Goal: Transaction & Acquisition: Obtain resource

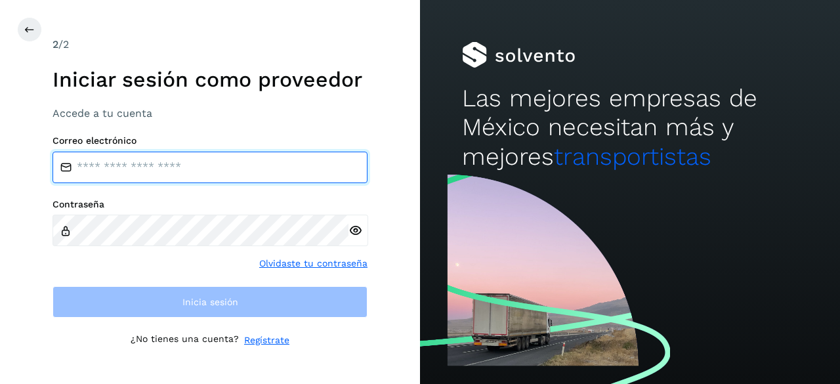
type input "**********"
click at [123, 170] on input "**********" at bounding box center [209, 167] width 315 height 31
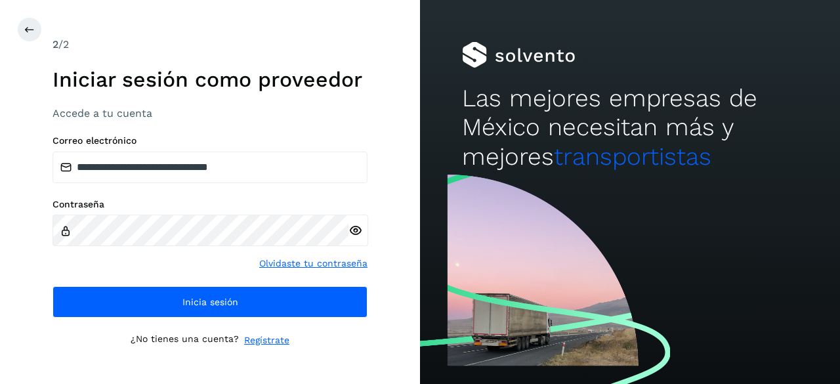
click at [114, 272] on div "**********" at bounding box center [209, 226] width 315 height 182
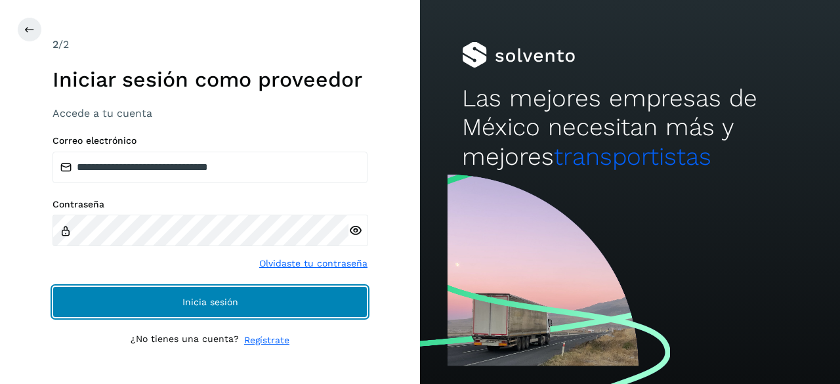
click at [141, 296] on button "Inicia sesión" at bounding box center [209, 301] width 315 height 31
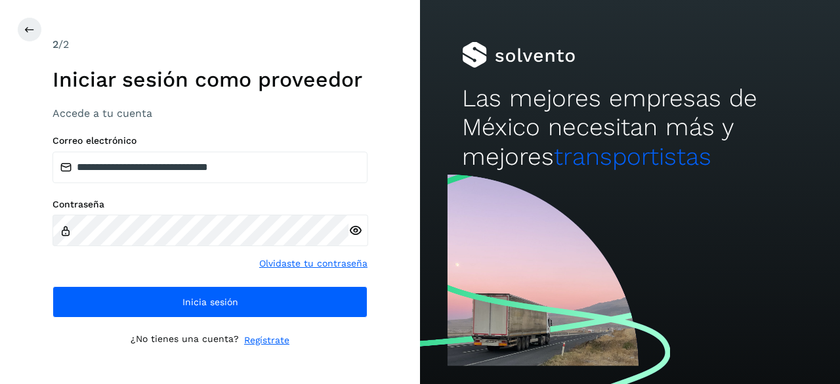
click at [357, 233] on icon at bounding box center [355, 231] width 14 height 14
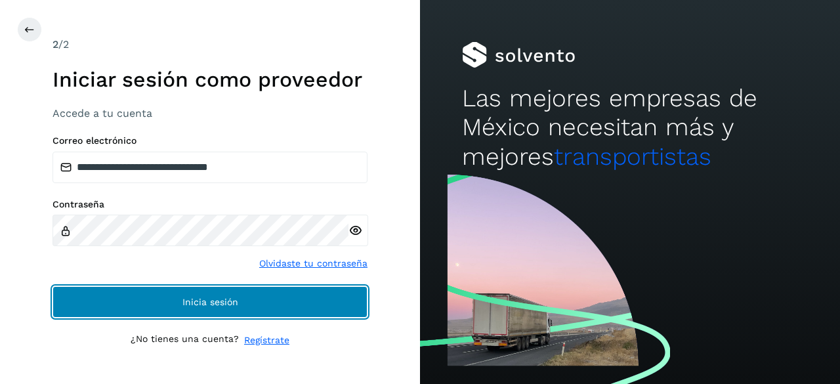
click at [279, 295] on button "Inicia sesión" at bounding box center [209, 301] width 315 height 31
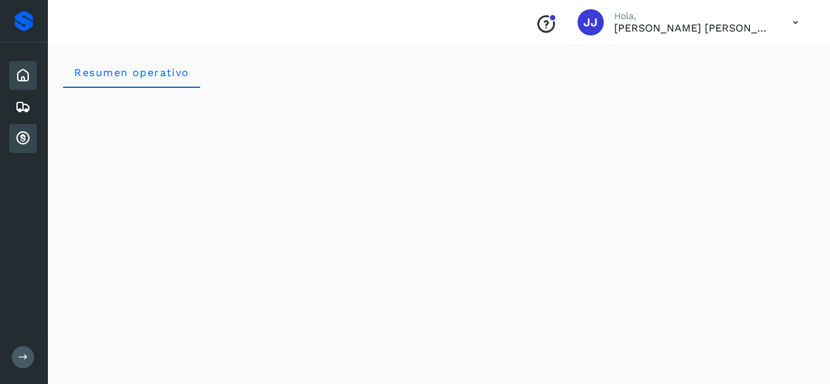
click at [24, 132] on icon at bounding box center [23, 139] width 16 height 16
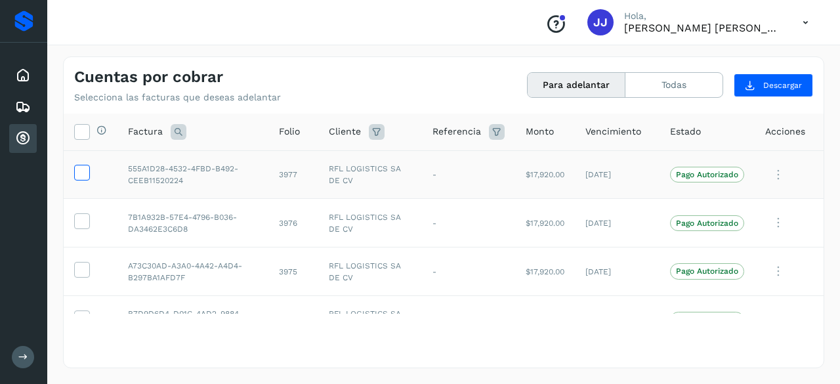
click at [83, 173] on icon at bounding box center [82, 172] width 14 height 14
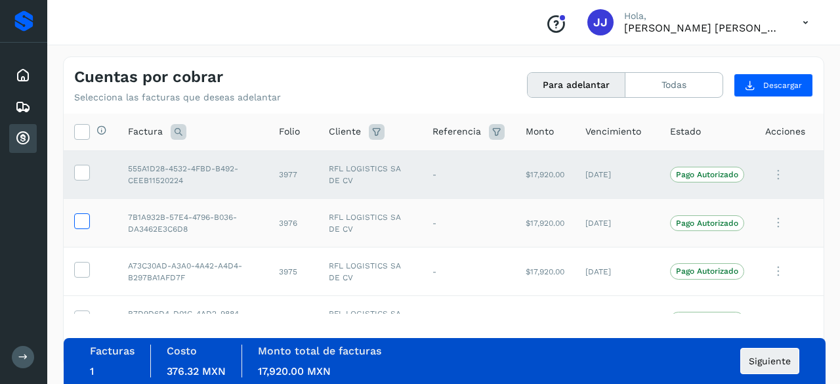
click at [74, 219] on label at bounding box center [82, 221] width 16 height 16
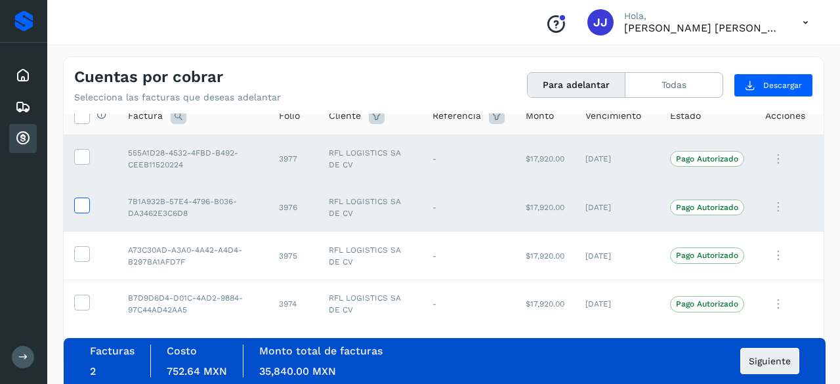
scroll to position [30, 0]
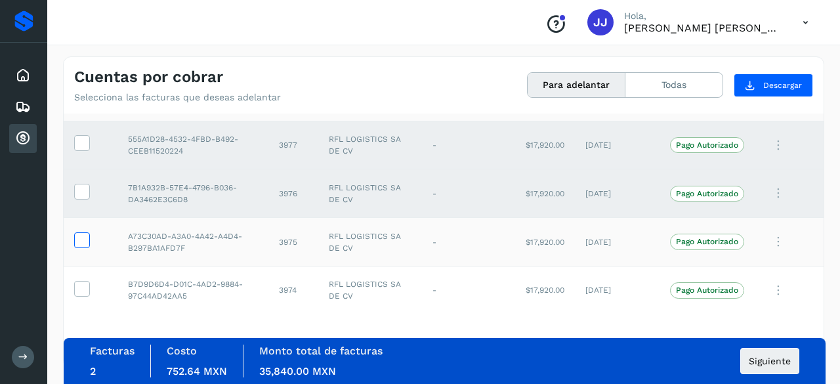
click at [84, 244] on icon at bounding box center [82, 239] width 14 height 14
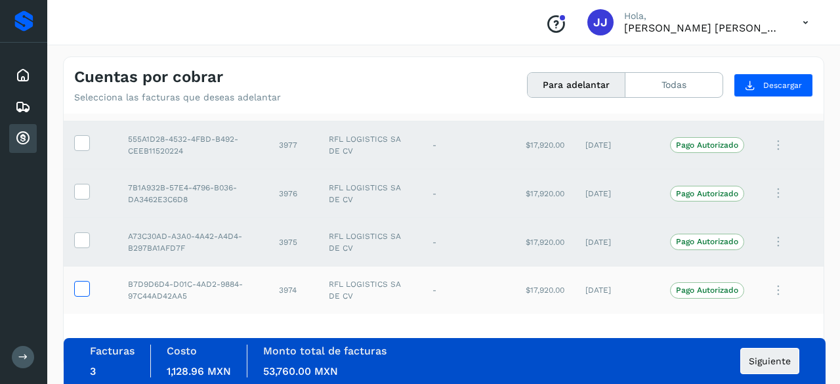
click at [85, 287] on icon at bounding box center [82, 288] width 14 height 14
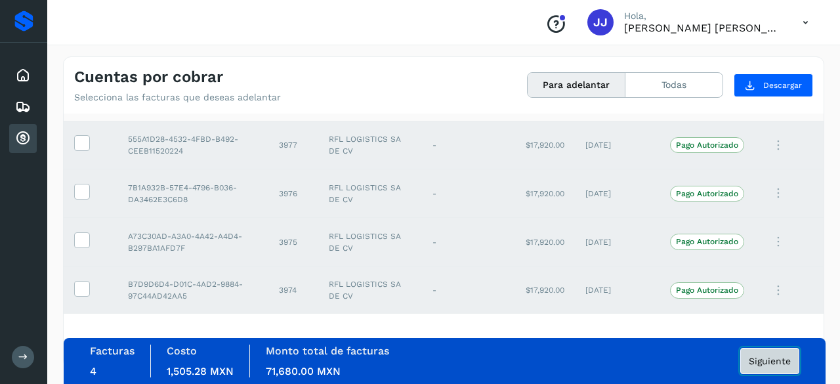
click at [781, 365] on span "Siguiente" at bounding box center [770, 360] width 42 height 9
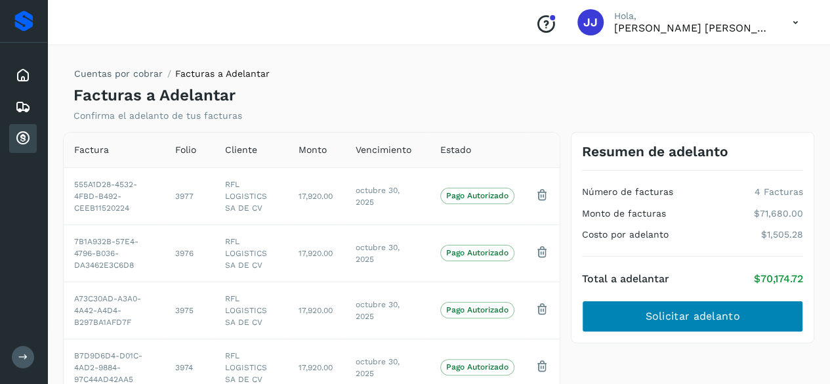
scroll to position [42, 0]
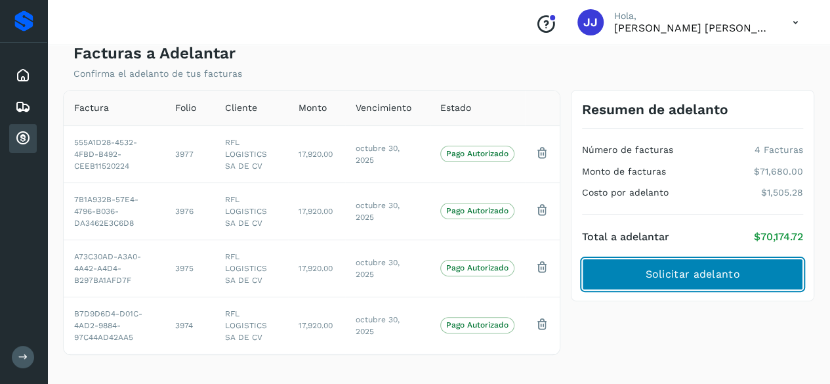
click at [623, 282] on button "Solicitar adelanto" at bounding box center [692, 273] width 221 height 31
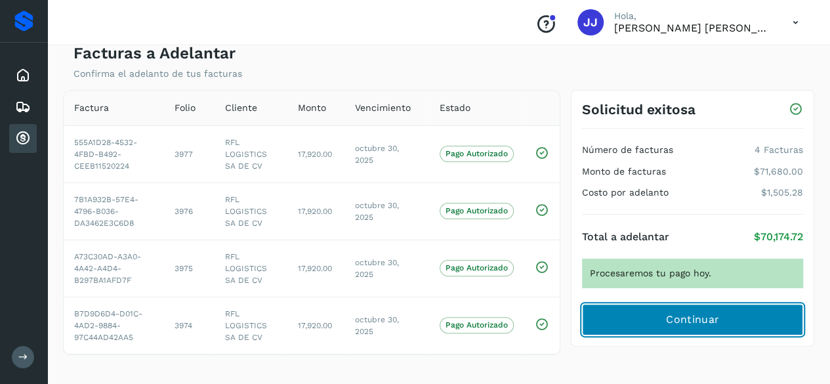
click at [624, 313] on button "Continuar" at bounding box center [692, 319] width 221 height 31
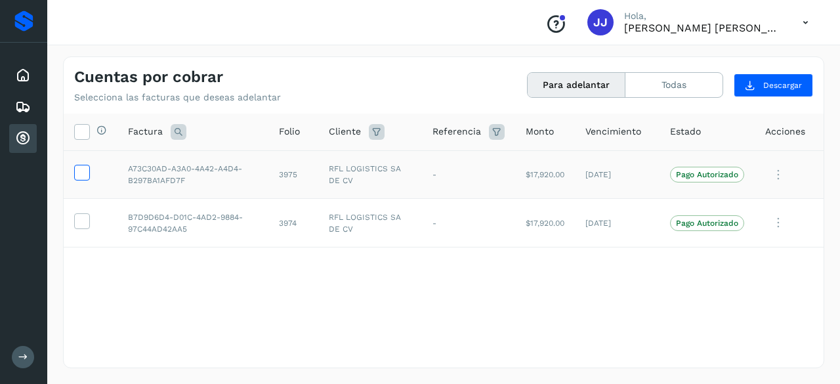
click at [81, 169] on icon at bounding box center [82, 172] width 14 height 14
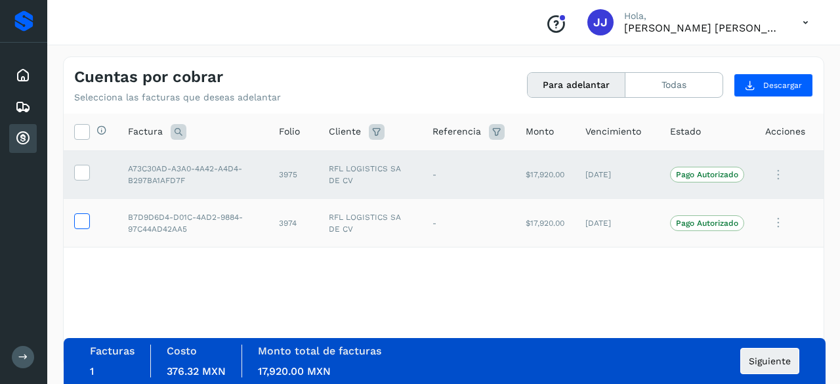
click at [81, 218] on icon at bounding box center [82, 220] width 14 height 14
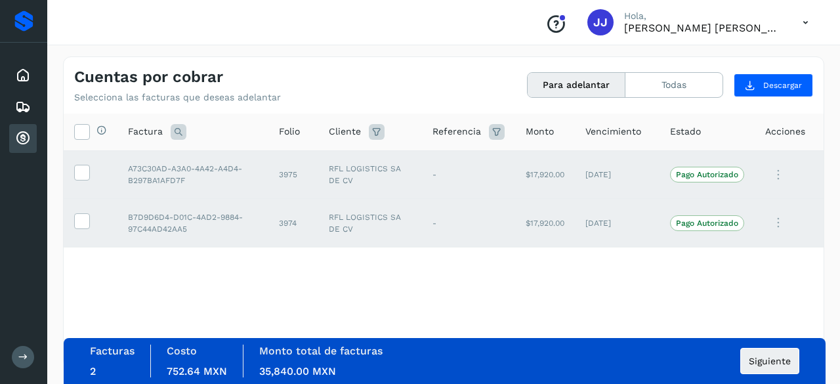
click at [695, 319] on div "Selecciona todas las facturas disponibles para adelanto Factura Folio Cliente R…" at bounding box center [444, 239] width 760 height 253
click at [78, 216] on icon at bounding box center [82, 220] width 14 height 14
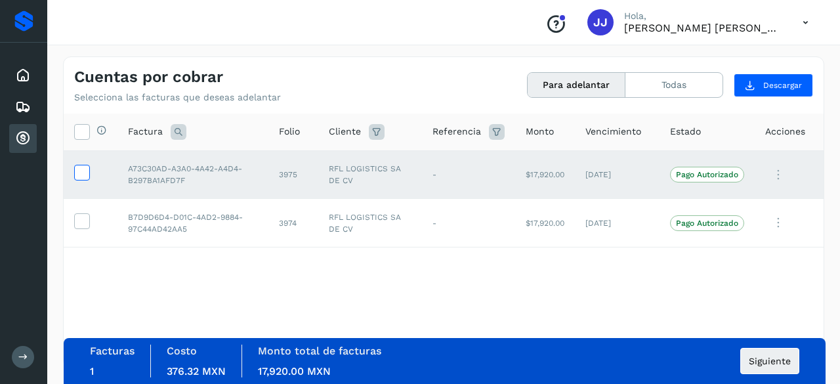
click at [81, 176] on icon at bounding box center [82, 172] width 14 height 14
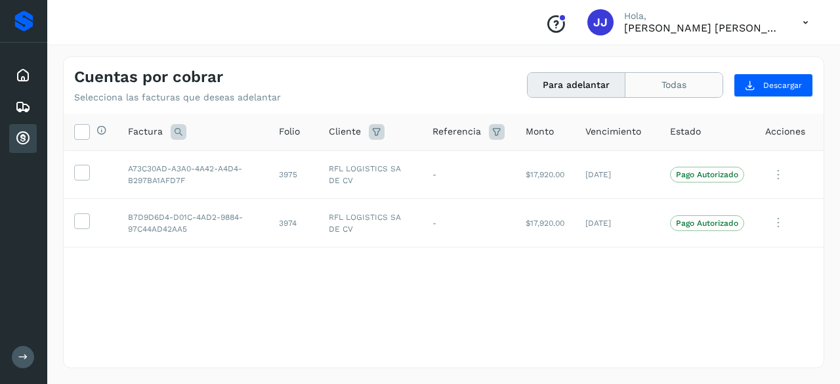
click at [630, 91] on button "Todas" at bounding box center [673, 85] width 97 height 24
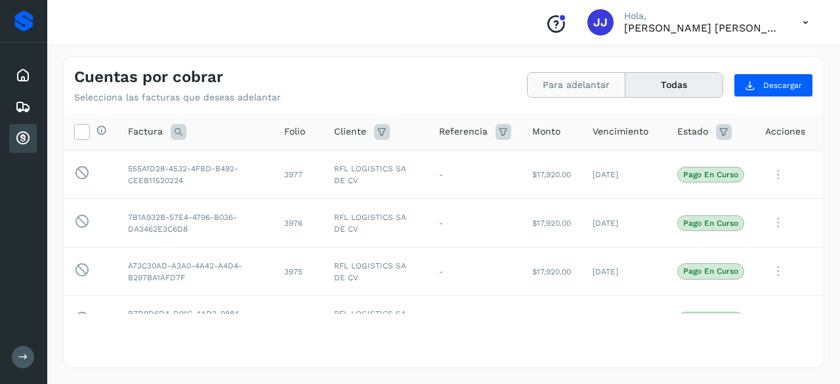
click at [597, 84] on button "Para adelantar" at bounding box center [576, 85] width 98 height 24
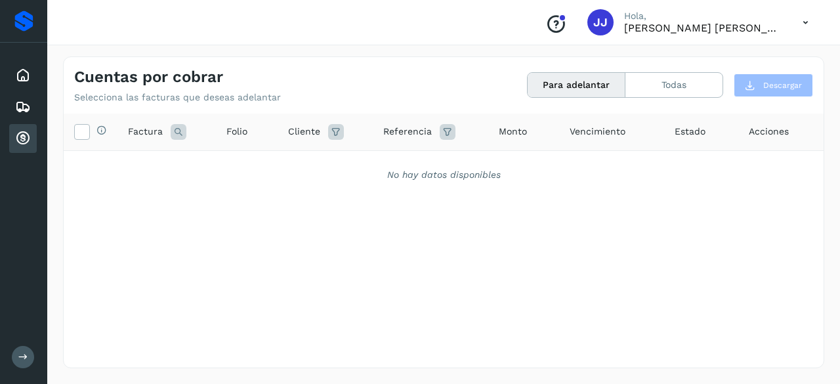
click at [297, 83] on div "Cuentas por cobrar Selecciona las facturas que deseas adelantar" at bounding box center [258, 85] width 369 height 35
